Goal: Transaction & Acquisition: Purchase product/service

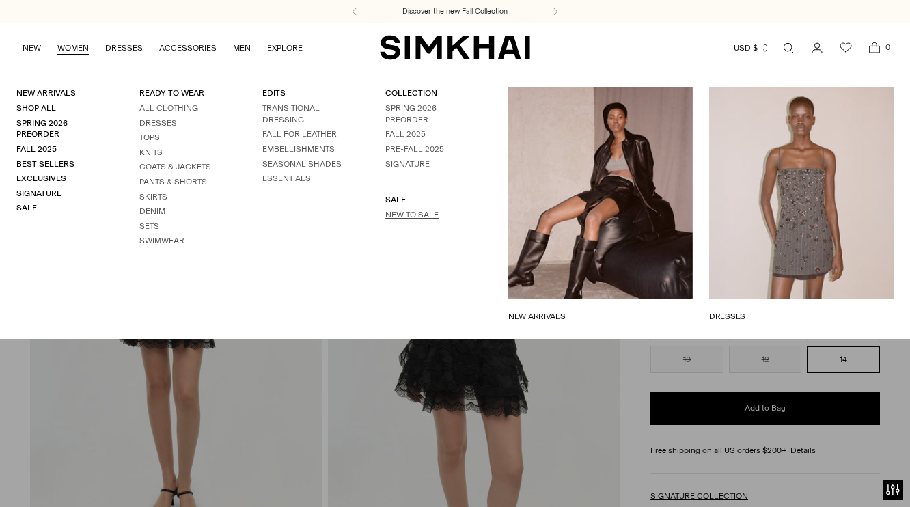
click at [410, 217] on link "New to Sale" at bounding box center [411, 215] width 53 height 10
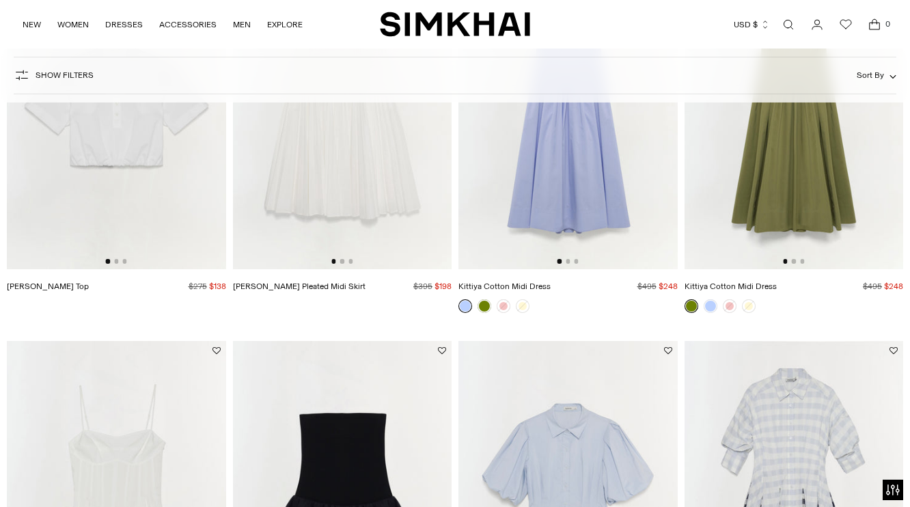
scroll to position [281, 0]
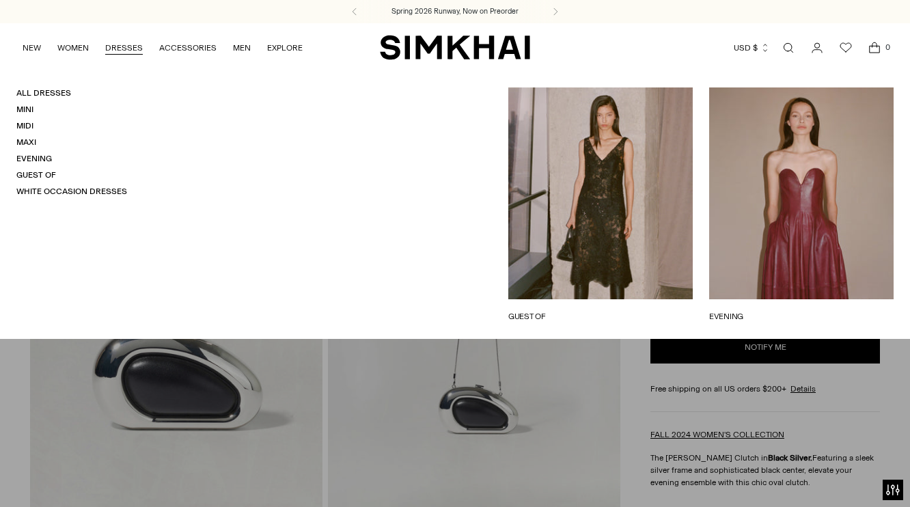
click at [127, 46] on link "DRESSES" at bounding box center [124, 48] width 38 height 30
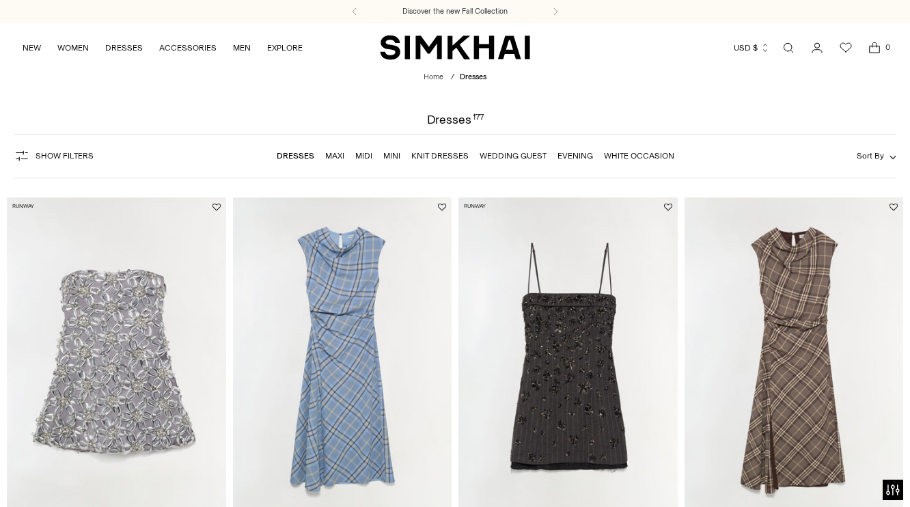
click at [872, 163] on button "Sort By" at bounding box center [876, 155] width 40 height 15
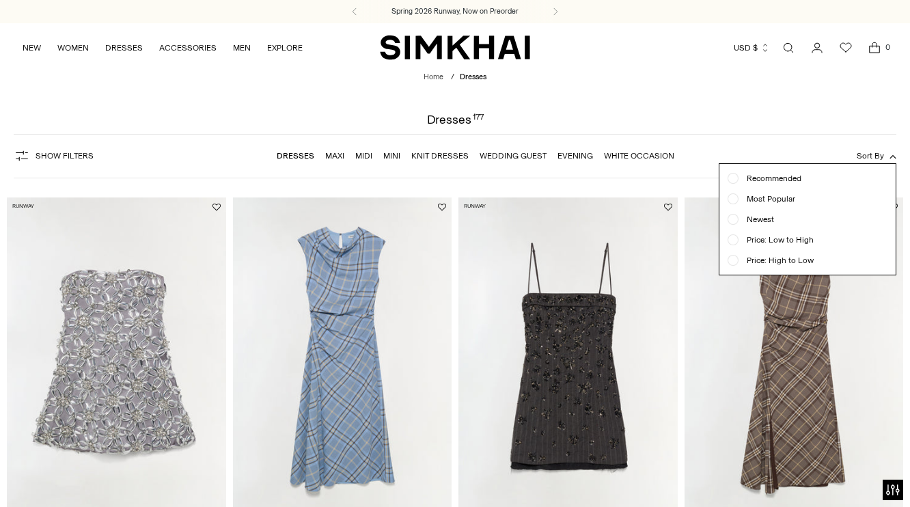
click at [799, 246] on span "Price: Low to High" at bounding box center [775, 240] width 75 height 12
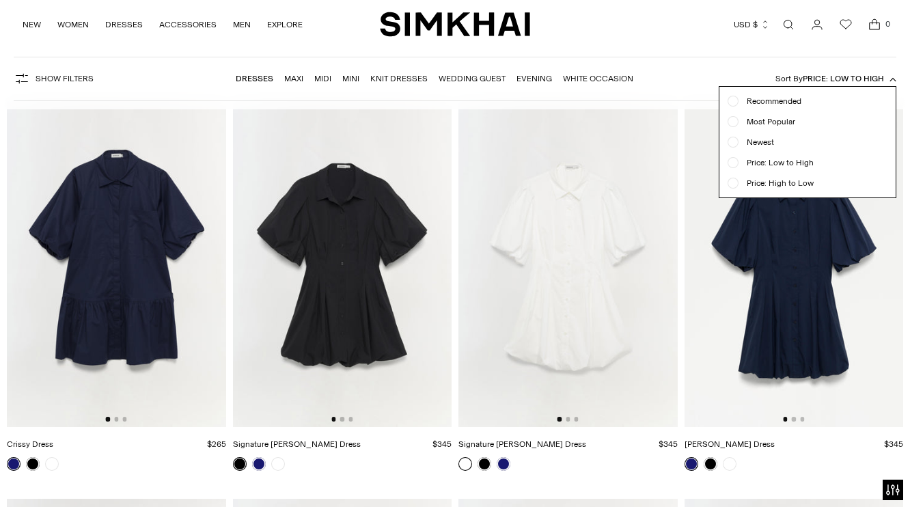
scroll to position [104, 0]
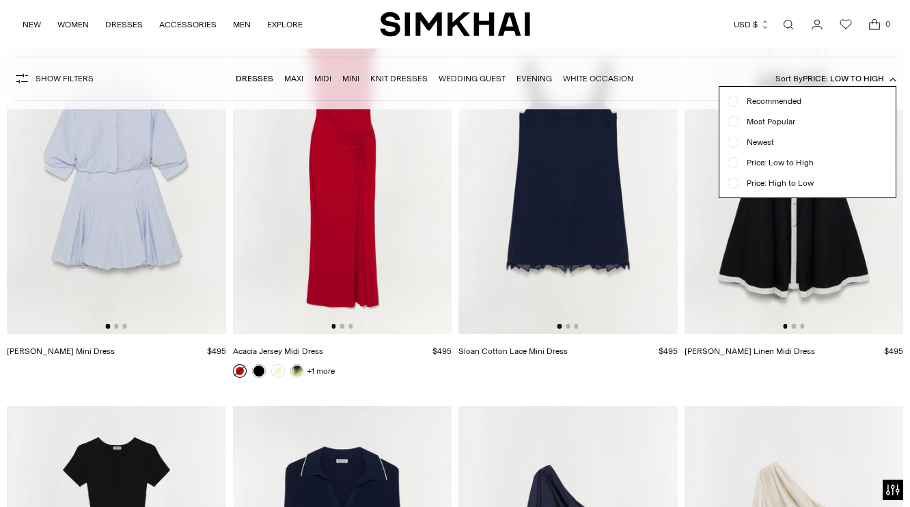
click at [639, 460] on div at bounding box center [455, 253] width 910 height 507
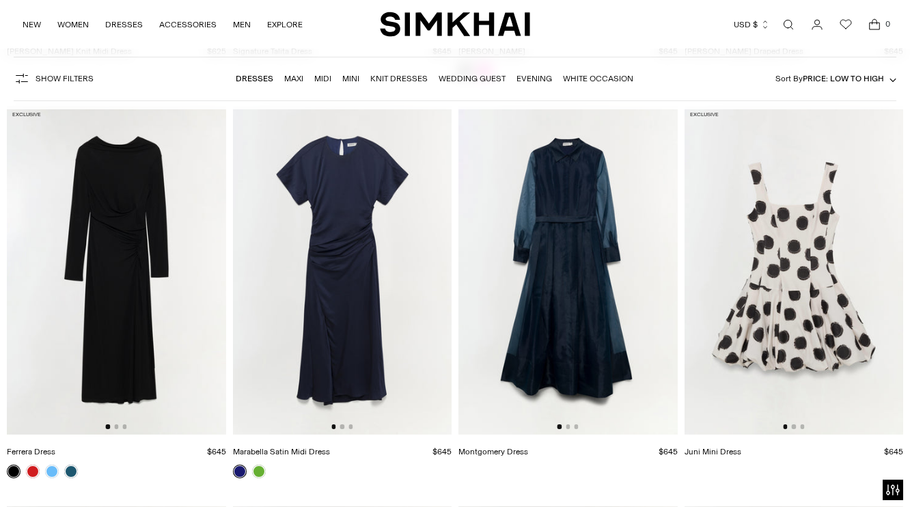
scroll to position [6064, 0]
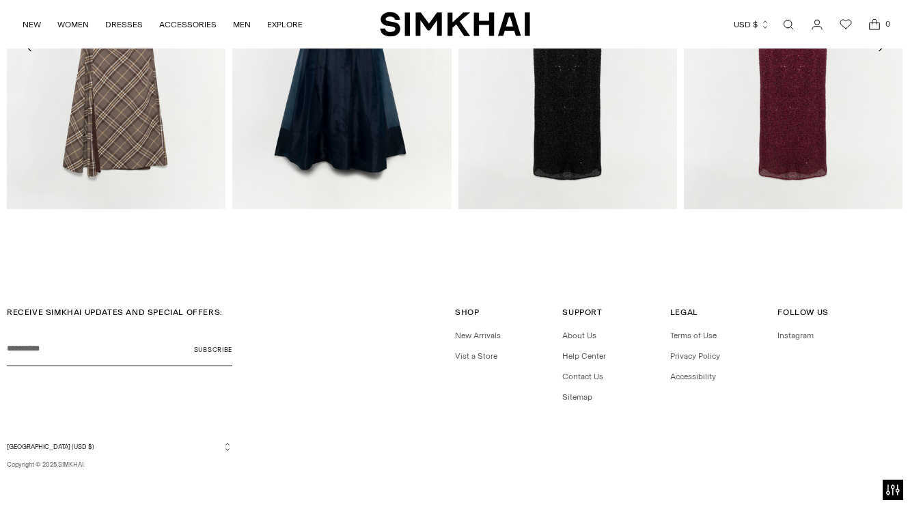
scroll to position [2060, 0]
